Goal: Navigation & Orientation: Find specific page/section

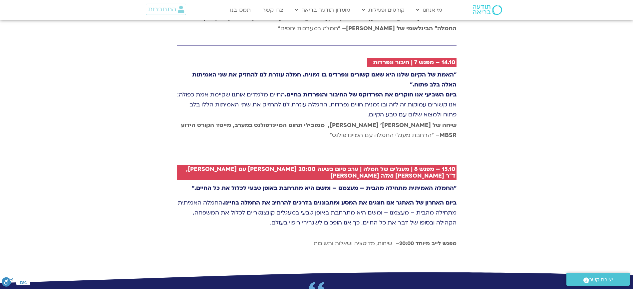
scroll to position [1579, 0]
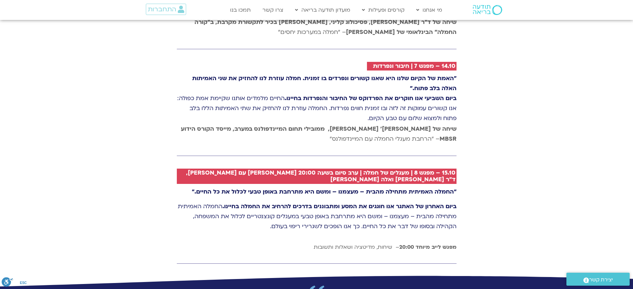
drag, startPoint x: 639, startPoint y: 22, endPoint x: 639, endPoint y: 172, distance: 150.2
drag, startPoint x: 320, startPoint y: 223, endPoint x: 475, endPoint y: 154, distance: 169.6
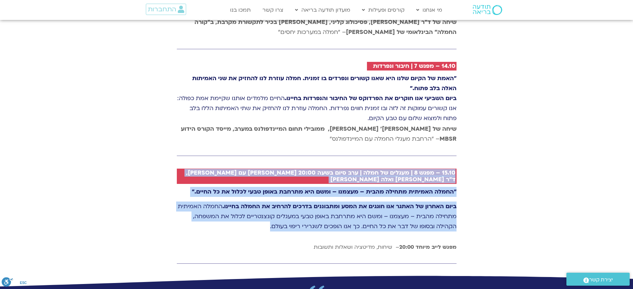
drag, startPoint x: 464, startPoint y: 151, endPoint x: 467, endPoint y: 229, distance: 77.6
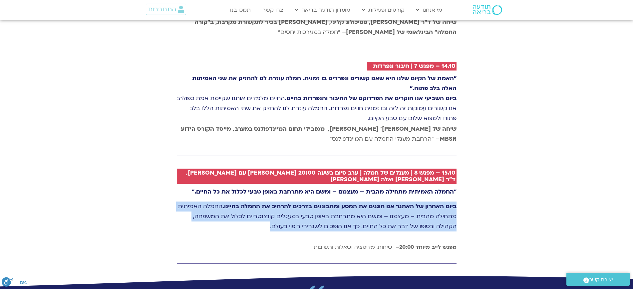
drag, startPoint x: 464, startPoint y: 185, endPoint x: 492, endPoint y: 221, distance: 46.2
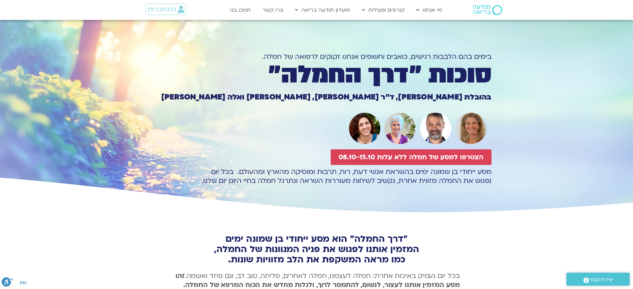
scroll to position [0, 0]
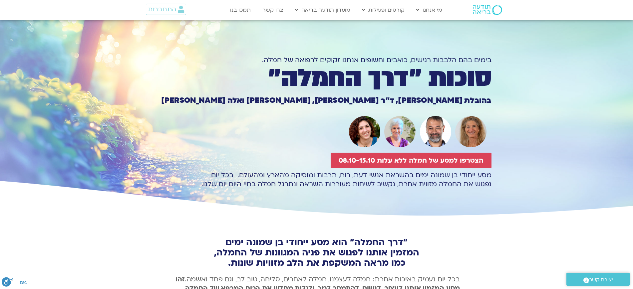
click at [536, 126] on section "בימים בהם הלבבות רגישים, כואבים וחשופים אנחנו זקוקים לרפואה של חמלה. סוכות ״דרך…" at bounding box center [316, 119] width 633 height 198
click at [541, 209] on icon at bounding box center [316, 193] width 1900 height 52
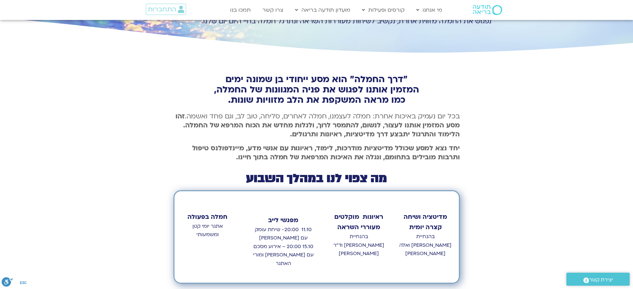
scroll to position [250, 0]
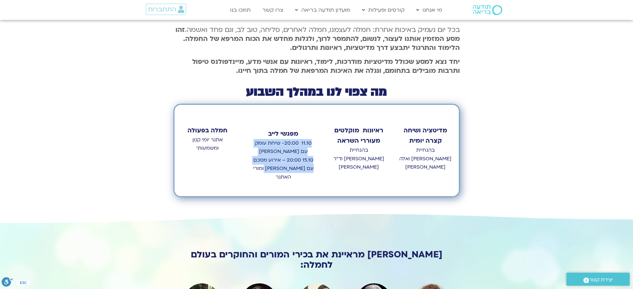
drag, startPoint x: 315, startPoint y: 143, endPoint x: 270, endPoint y: 166, distance: 50.0
click at [270, 166] on p "11.10 20:00- שיחת עומק עם סטי אלבר ודנה ברגר 15.10 20:00 – אירוע מסכם עם טארה ב…" at bounding box center [283, 160] width 65 height 43
click at [269, 166] on p "11.10 20:00- שיחת עומק עם סטי אלבר ודנה ברגר 15.10 20:00 – אירוע מסכם עם טארה ב…" at bounding box center [283, 160] width 65 height 43
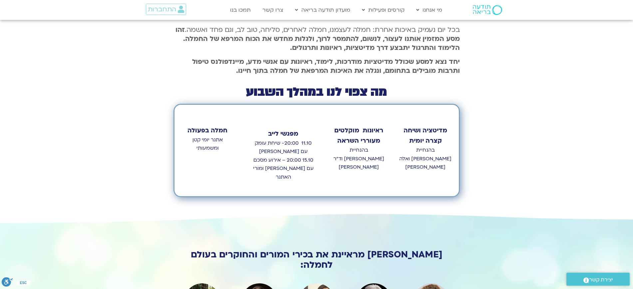
click at [276, 155] on p "11.10 20:00- שיחת עומק עם סטי אלבר ודנה ברגר 15.10 20:00 – אירוע מסכם עם טארה ב…" at bounding box center [283, 160] width 65 height 43
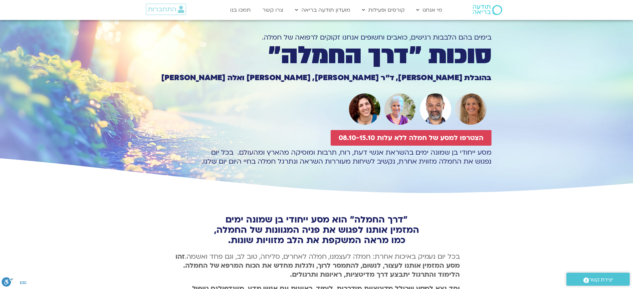
scroll to position [0, 0]
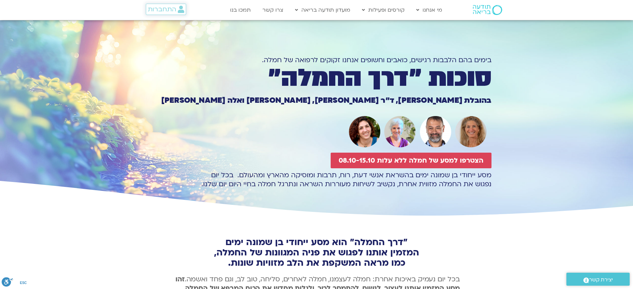
click at [175, 15] on link "התחברות" at bounding box center [166, 9] width 40 height 11
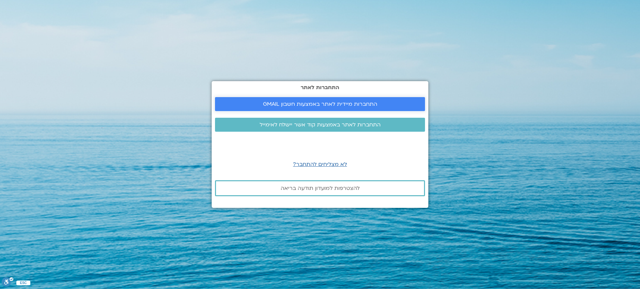
click at [303, 104] on span "התחברות מיידית לאתר באמצעות חשבון GMAIL" at bounding box center [320, 104] width 114 height 6
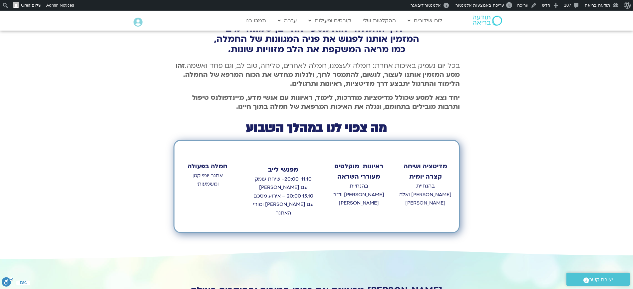
scroll to position [250, 0]
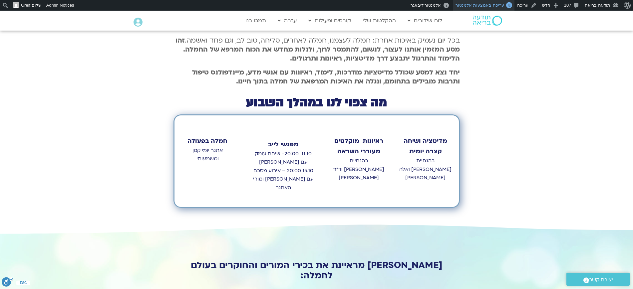
click at [488, 7] on span "עריכה באמצעות אלמנטור" at bounding box center [480, 5] width 48 height 5
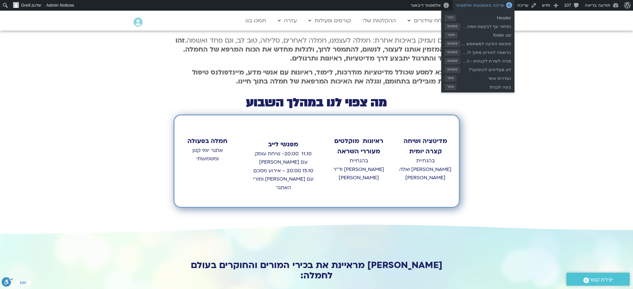
click at [498, 3] on span "עריכה באמצעות אלמנטור" at bounding box center [480, 5] width 48 height 5
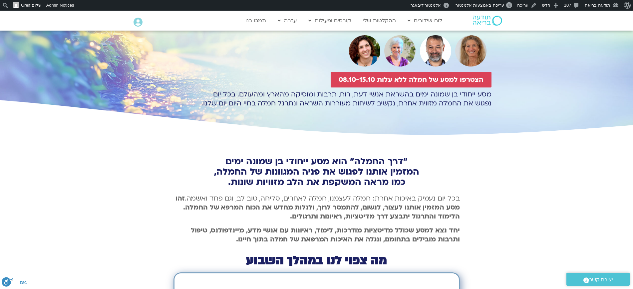
scroll to position [167, 0]
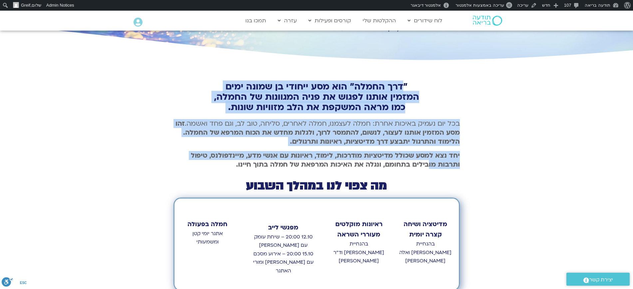
drag, startPoint x: 409, startPoint y: 102, endPoint x: 440, endPoint y: 167, distance: 72.0
click at [428, 171] on div ""דרך החמלה" הוא מסע ייחודי בן שמונה ימים המזמין אותנו לפגוש את פניה המגוונות של…" at bounding box center [317, 185] width 286 height 245
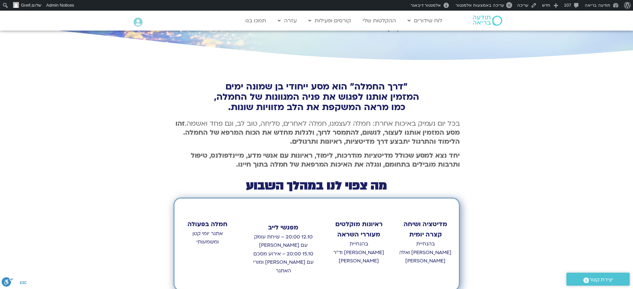
click at [509, 138] on div ""דרך החמלה" הוא מסע ייחודי בן שמונה ימים המזמין אותנו לפגוש את פניה המגוונות של…" at bounding box center [316, 185] width 633 height 245
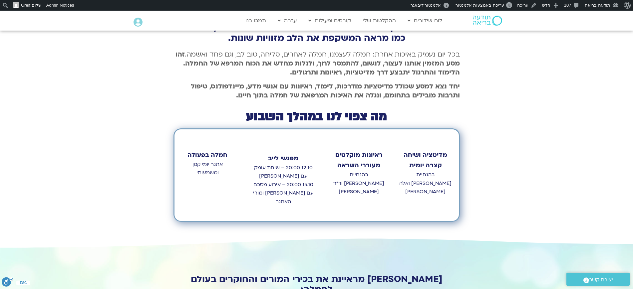
scroll to position [250, 0]
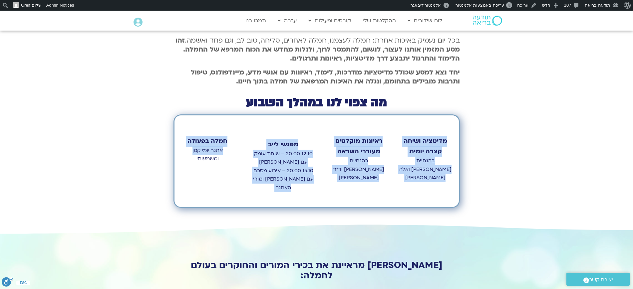
drag, startPoint x: 441, startPoint y: 139, endPoint x: 189, endPoint y: 153, distance: 252.9
click at [189, 153] on div "מדיטציה ושיחה קצרה יומית בהנחיית [PERSON_NAME] ואלה [PERSON_NAME] ראיונות מוקלט…" at bounding box center [317, 162] width 286 height 94
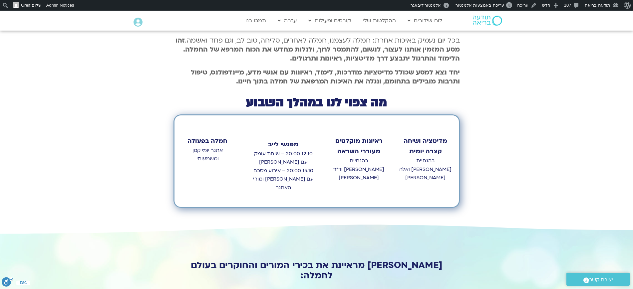
click at [479, 130] on div ""דרך החמלה" הוא מסע ייחודי בן שמונה ימים המזמין אותנו לפגוש את פניה המגוונות של…" at bounding box center [316, 101] width 633 height 245
